Goal: Information Seeking & Learning: Understand process/instructions

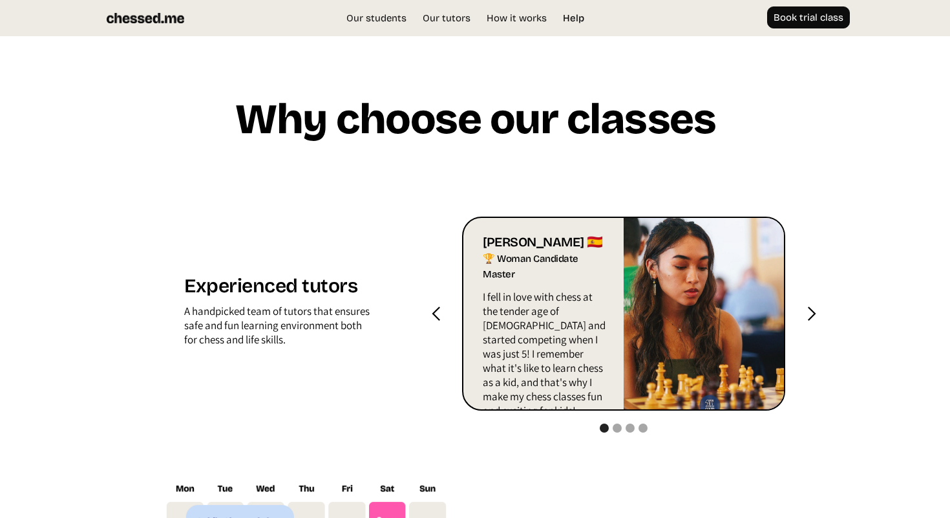
click at [582, 21] on link "Help" at bounding box center [573, 18] width 34 height 13
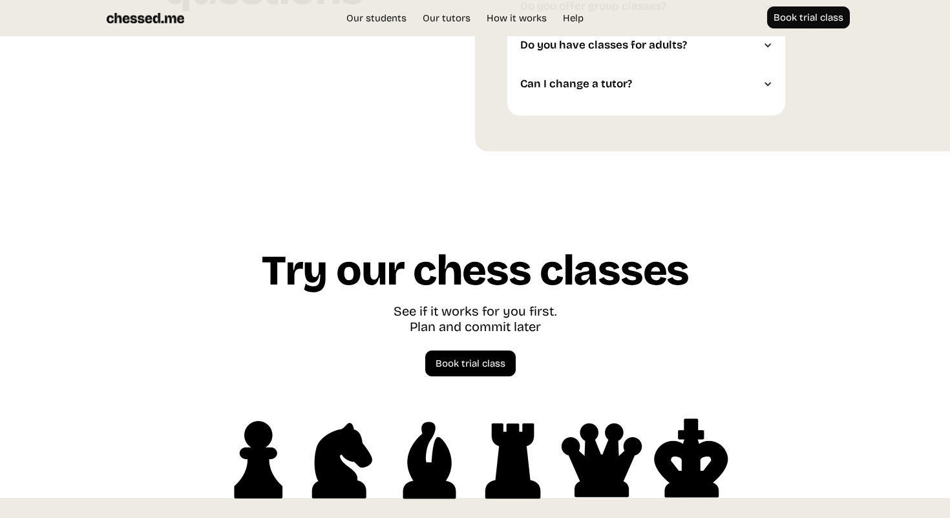
scroll to position [3636, 0]
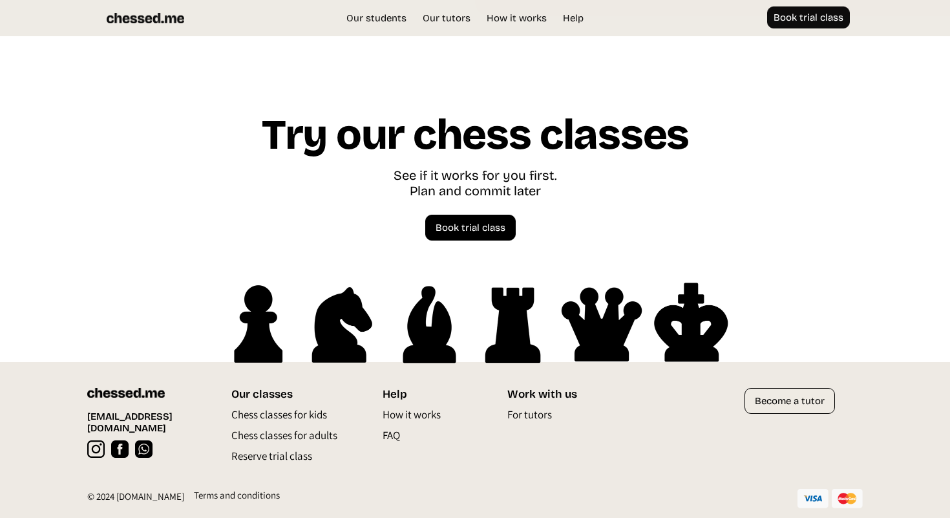
click at [408, 417] on p "How it works" at bounding box center [412, 417] width 58 height 21
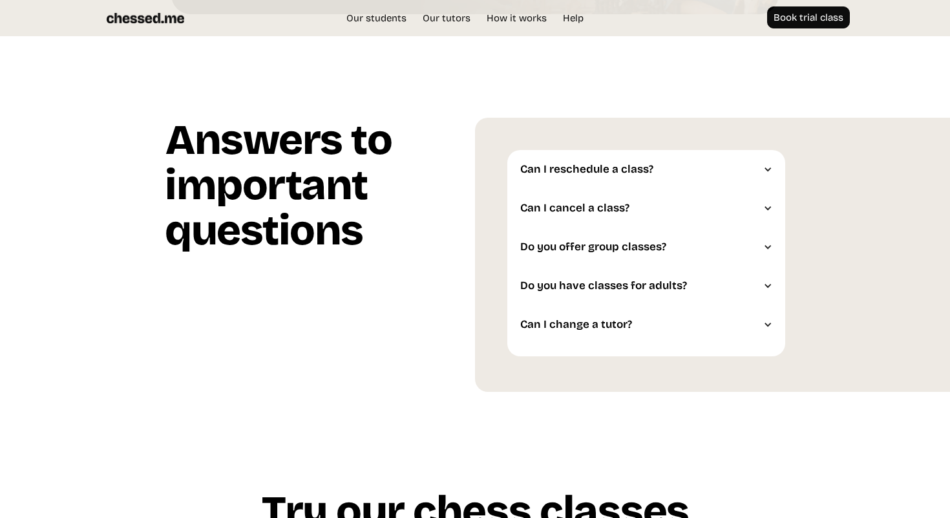
scroll to position [3636, 0]
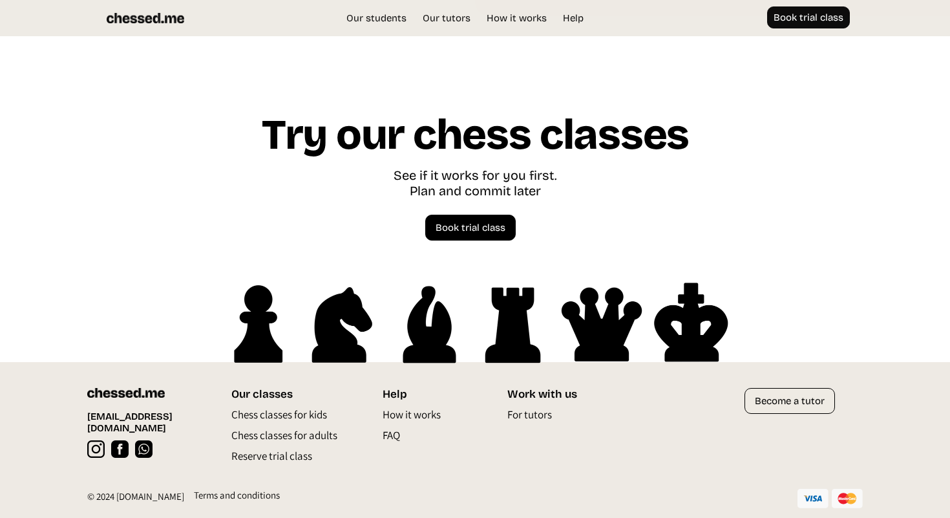
click at [394, 437] on p "FAQ" at bounding box center [391, 438] width 17 height 21
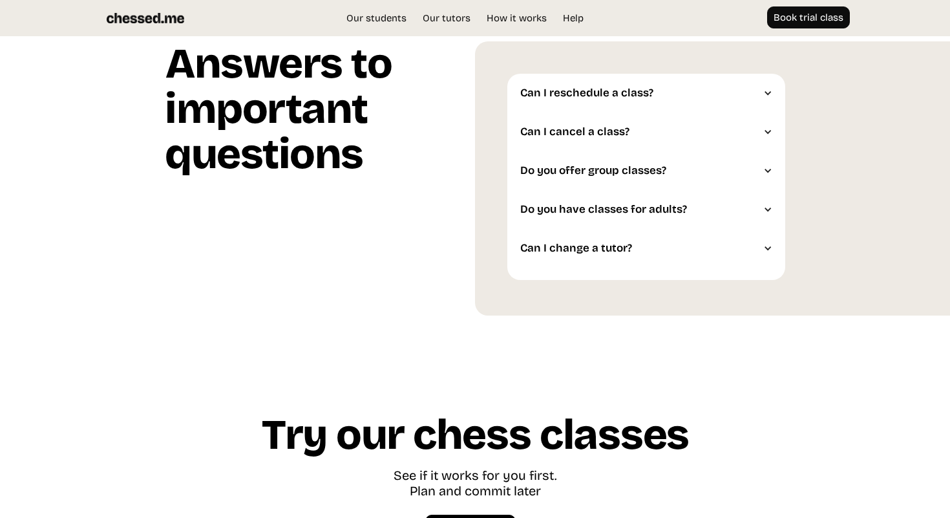
scroll to position [3636, 0]
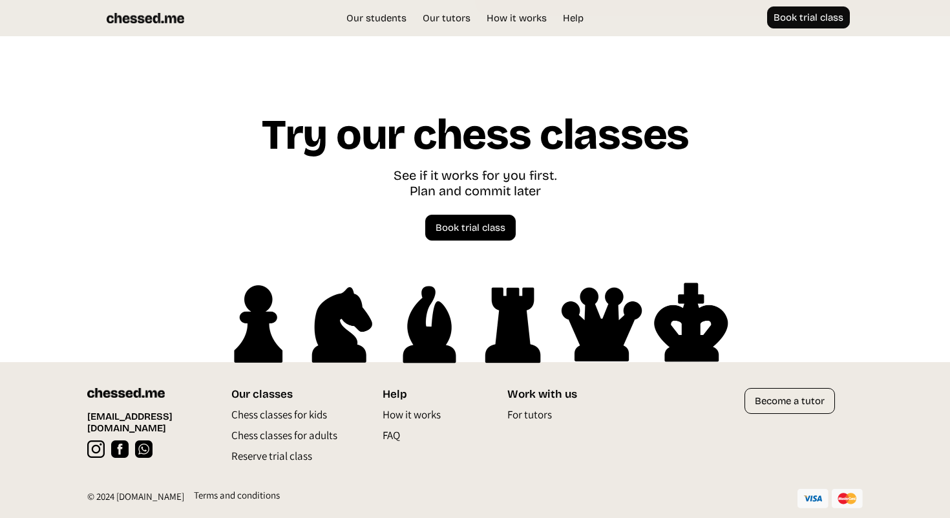
click at [217, 498] on div "Terms and conditions" at bounding box center [237, 497] width 86 height 19
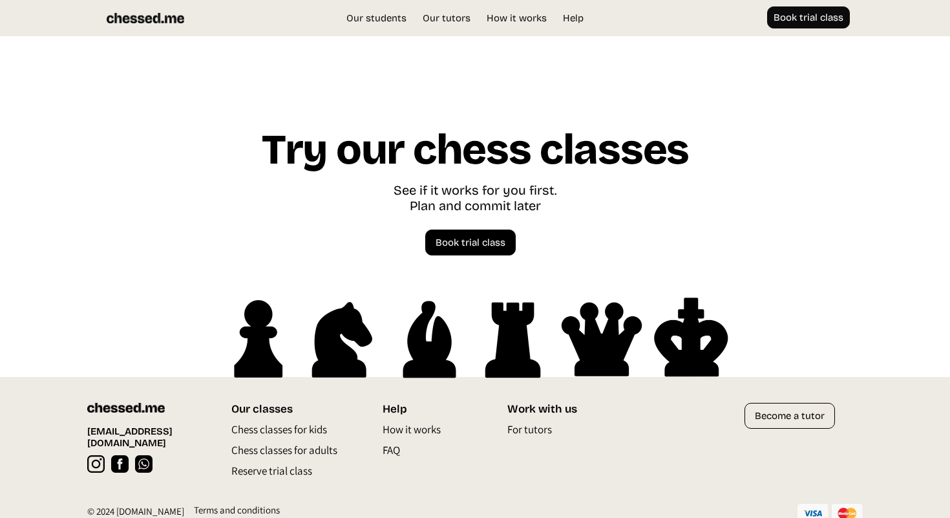
scroll to position [3624, 0]
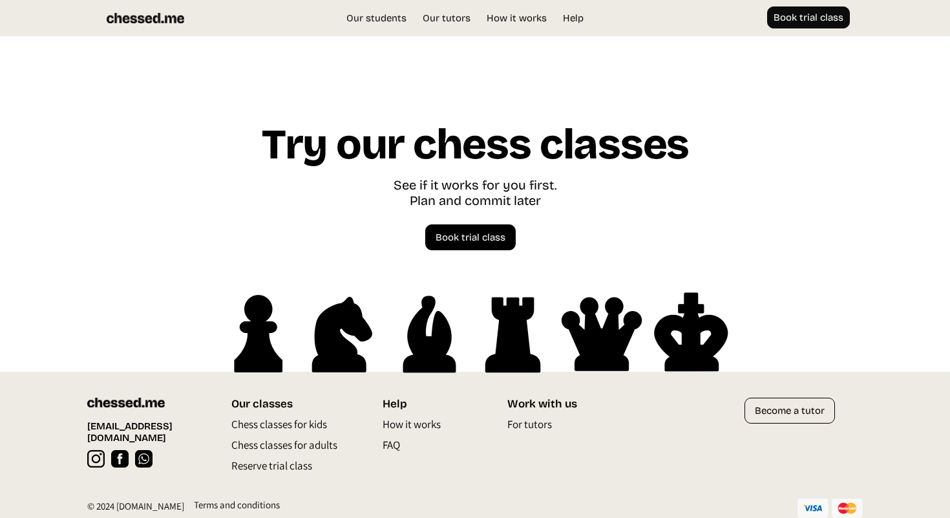
click at [229, 504] on div "Terms and conditions" at bounding box center [237, 507] width 86 height 19
click at [516, 19] on link "How it works" at bounding box center [516, 18] width 73 height 13
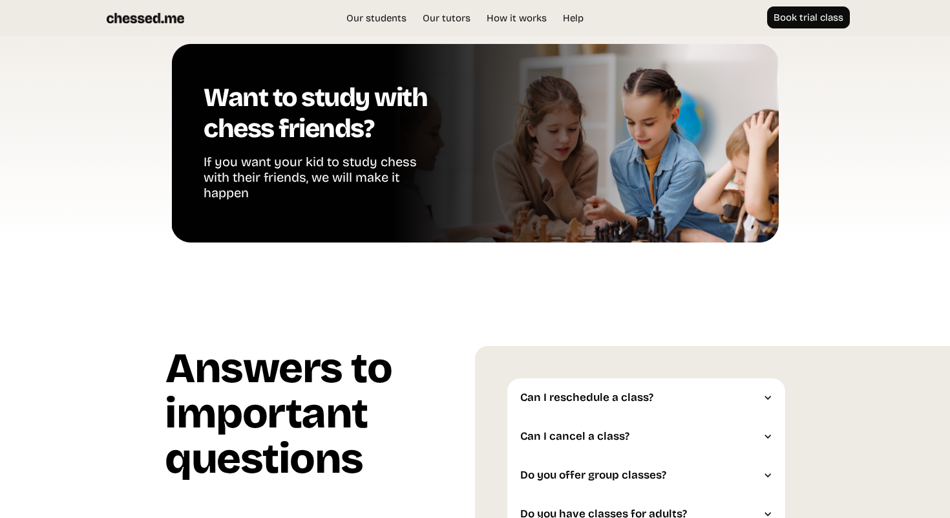
scroll to position [3096, 0]
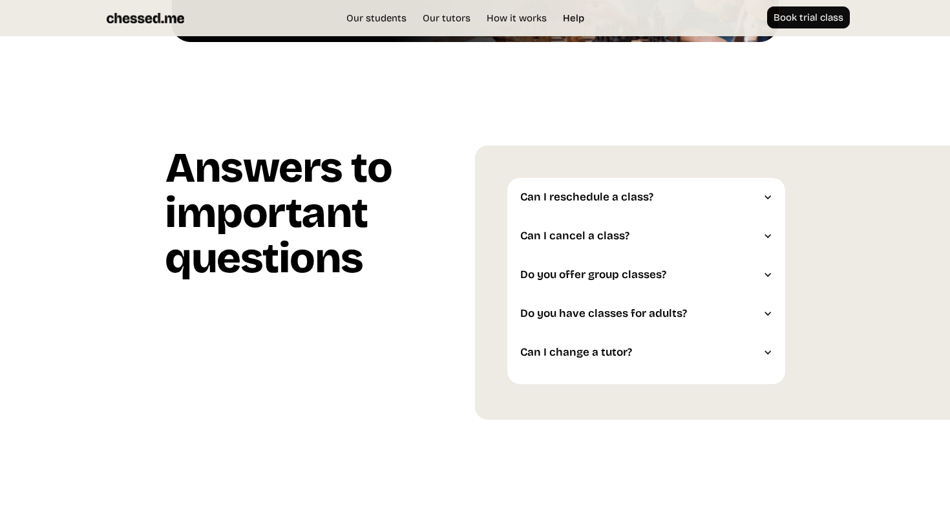
click at [570, 22] on link "Help" at bounding box center [573, 18] width 34 height 13
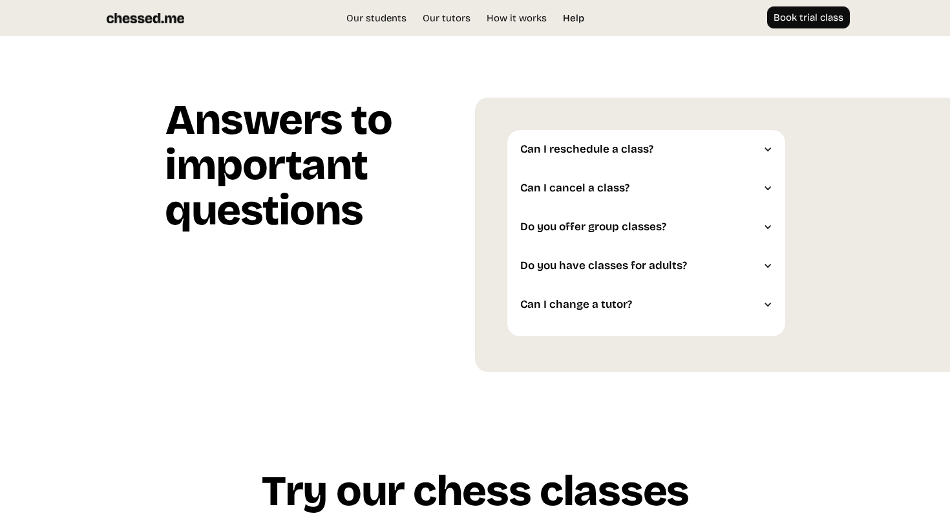
scroll to position [3279, 0]
